Goal: Task Accomplishment & Management: Use online tool/utility

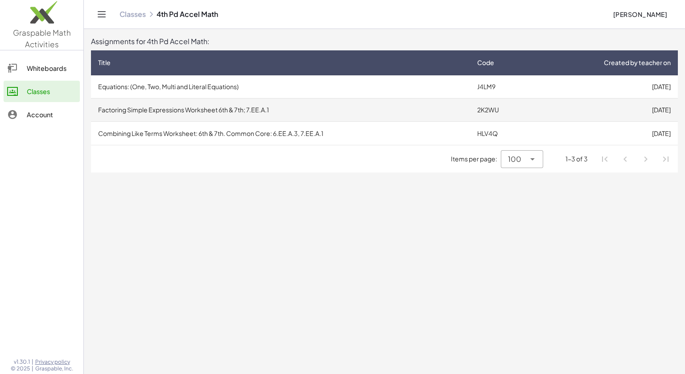
click at [215, 99] on td "Factoring Simple Expressions Worksheet 6th & 7th; 7.EE.A.1" at bounding box center [280, 110] width 379 height 23
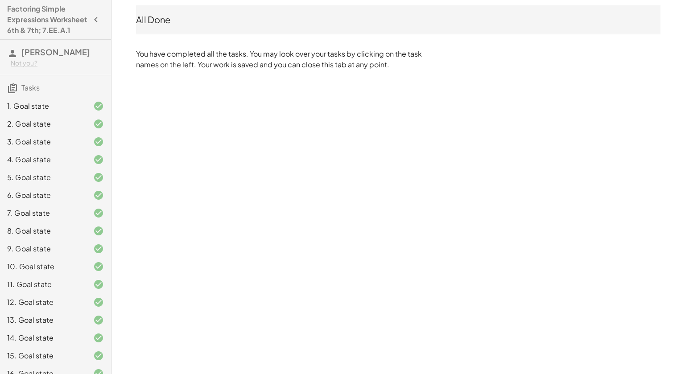
click at [18, 111] on div "1. Goal state" at bounding box center [43, 106] width 72 height 11
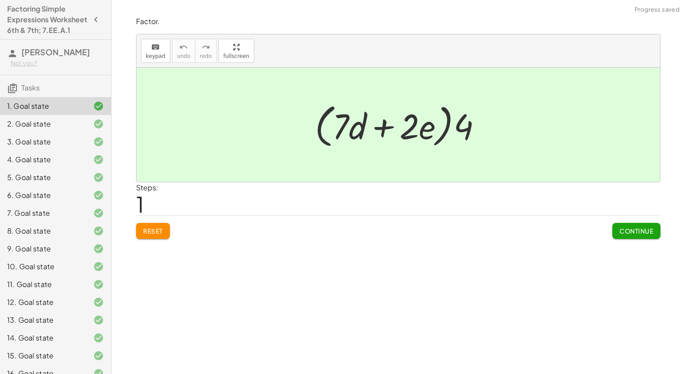
click at [136, 238] on div "Reset Continue" at bounding box center [398, 227] width 524 height 24
click at [151, 231] on span "Reset" at bounding box center [153, 231] width 20 height 8
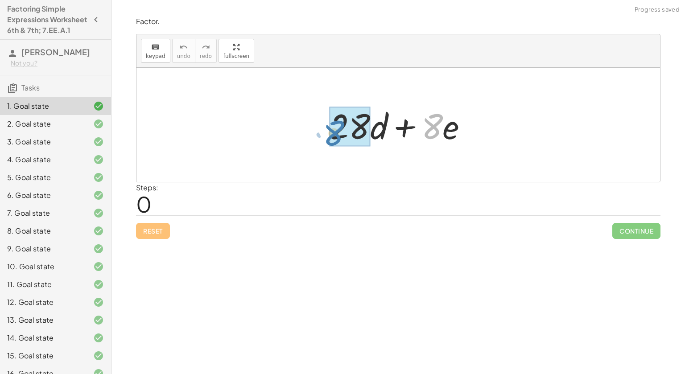
drag, startPoint x: 429, startPoint y: 126, endPoint x: 331, endPoint y: 132, distance: 98.3
